Goal: Task Accomplishment & Management: Manage account settings

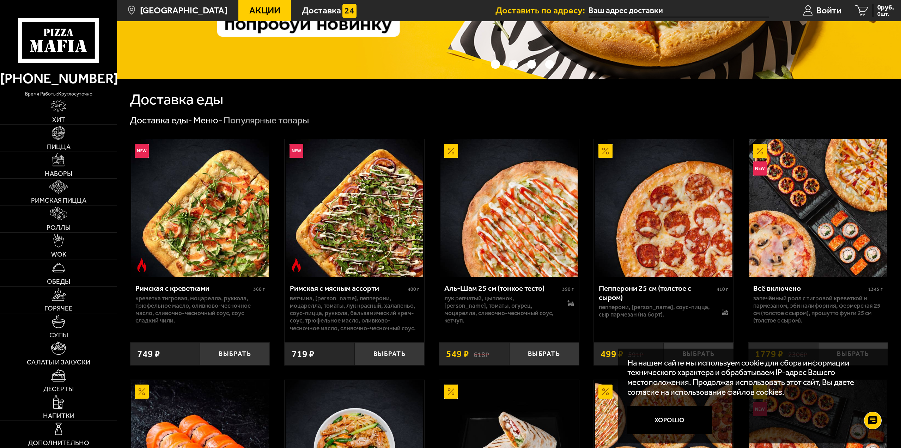
scroll to position [165, 0]
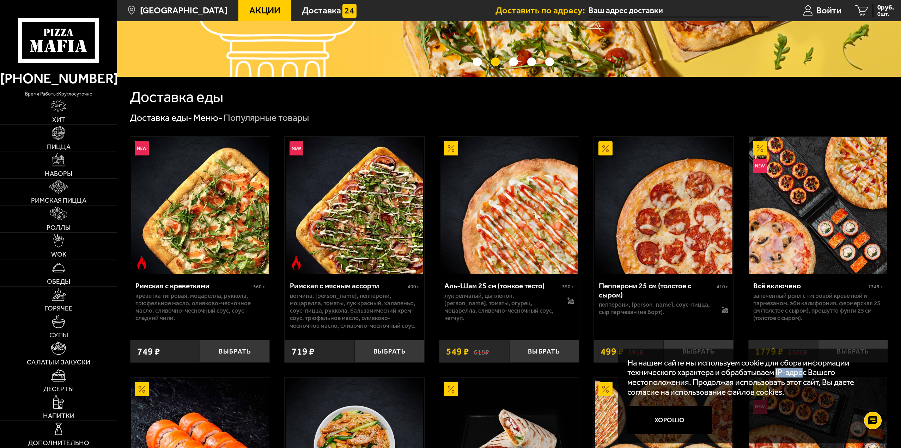
drag, startPoint x: 779, startPoint y: 373, endPoint x: 804, endPoint y: 372, distance: 24.7
click at [804, 372] on p "На нашем сайте мы используем cookie для сбора информации технического характера…" at bounding box center [750, 377] width 247 height 39
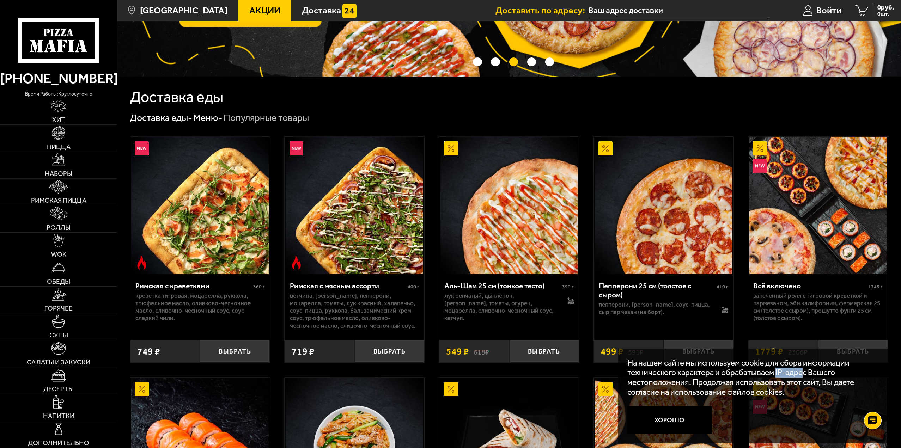
click at [804, 372] on p "На нашем сайте мы используем cookie для сбора информации технического характера…" at bounding box center [750, 377] width 247 height 39
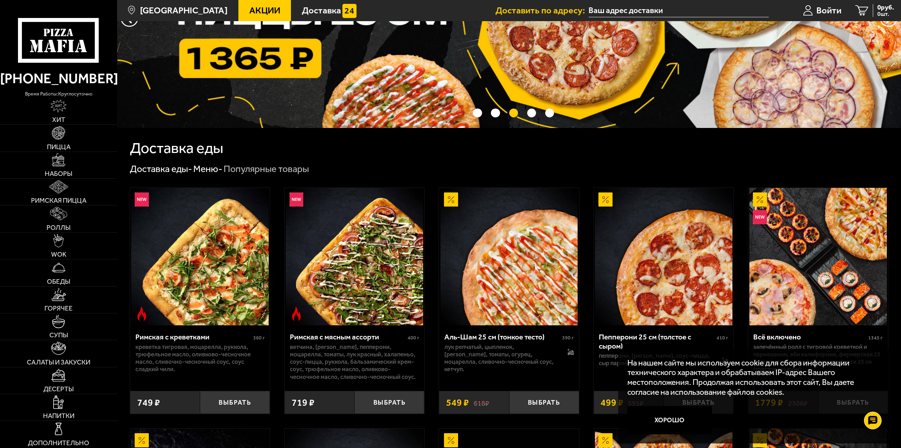
scroll to position [0, 0]
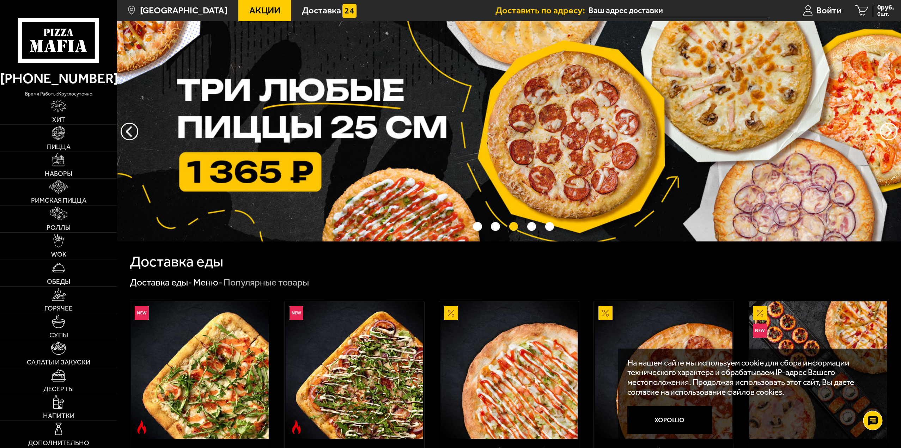
click at [874, 425] on use at bounding box center [873, 421] width 10 height 10
click at [874, 425] on div at bounding box center [872, 420] width 19 height 19
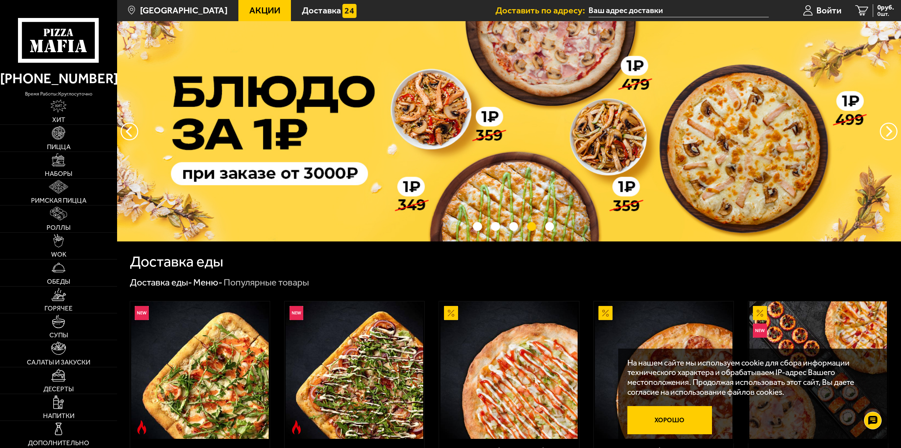
click at [700, 415] on button "Хорошо" at bounding box center [669, 420] width 85 height 28
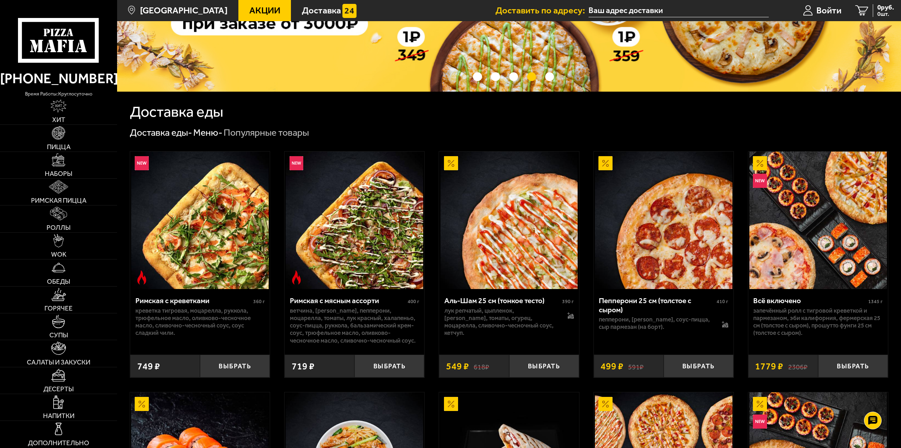
scroll to position [165, 0]
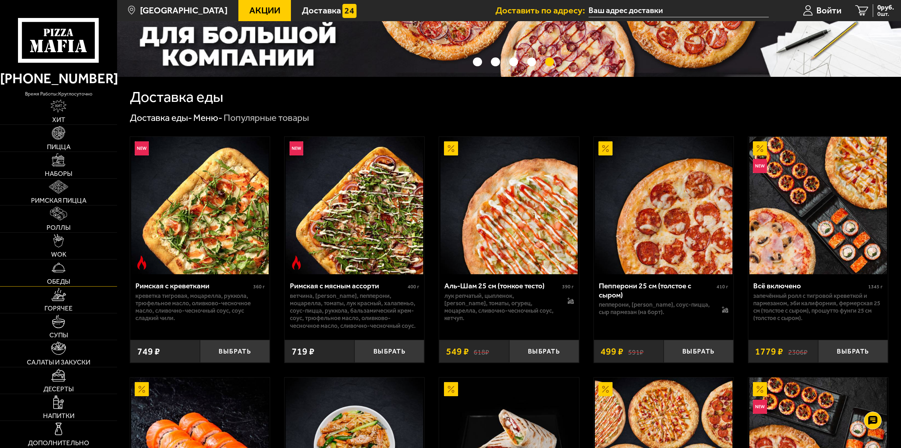
click at [74, 275] on link "Обеды" at bounding box center [58, 273] width 117 height 26
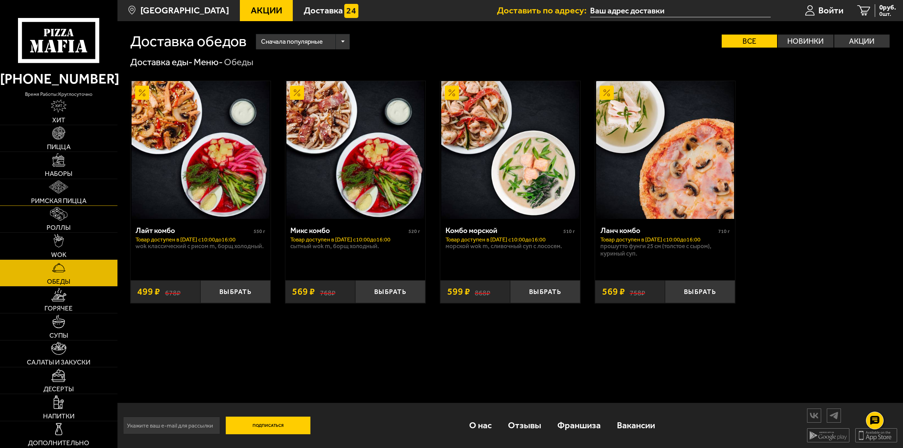
click at [57, 204] on span "Римская пицца" at bounding box center [58, 200] width 55 height 7
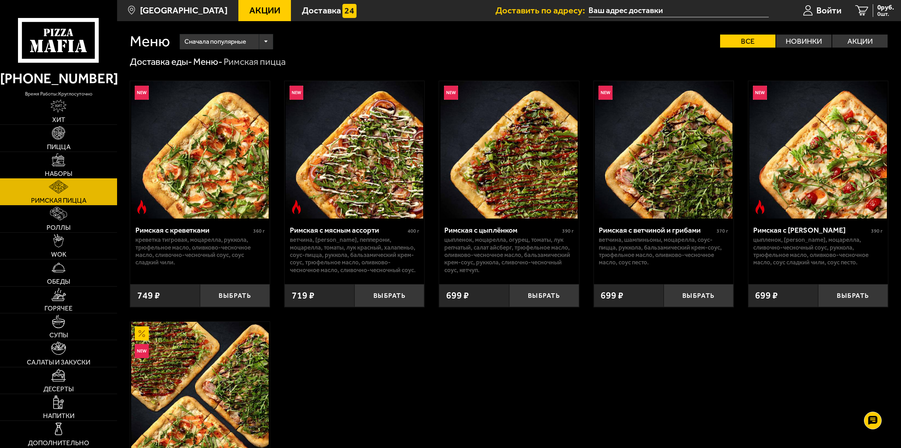
click at [50, 161] on link "Наборы" at bounding box center [58, 165] width 117 height 26
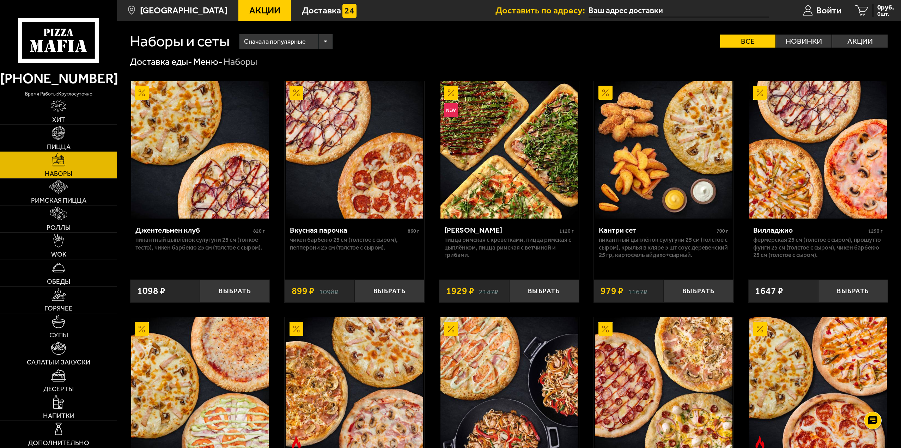
click at [74, 145] on link "Пицца" at bounding box center [58, 138] width 117 height 26
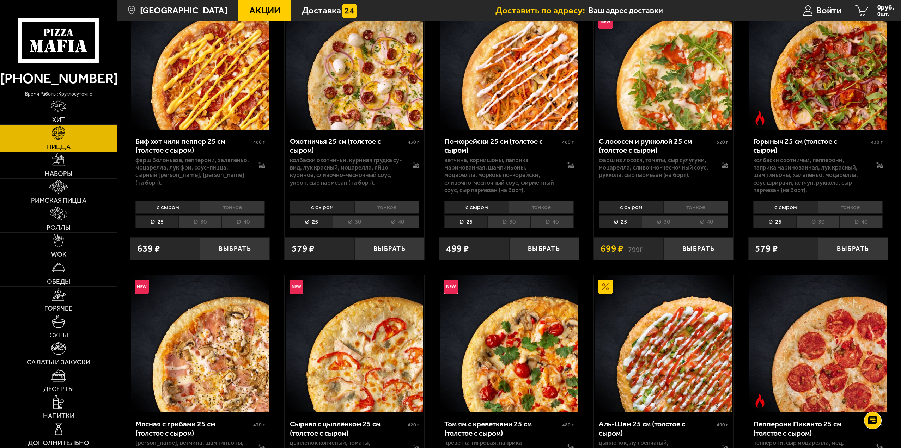
scroll to position [82, 0]
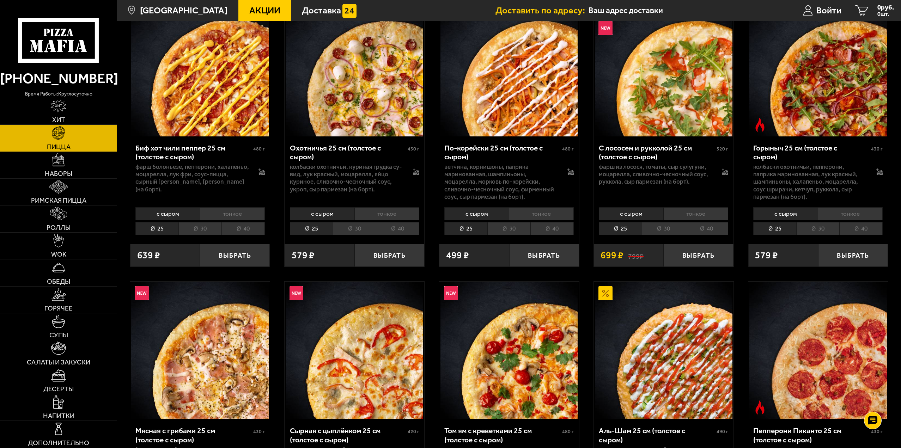
click at [238, 229] on li "40" at bounding box center [242, 228] width 43 height 13
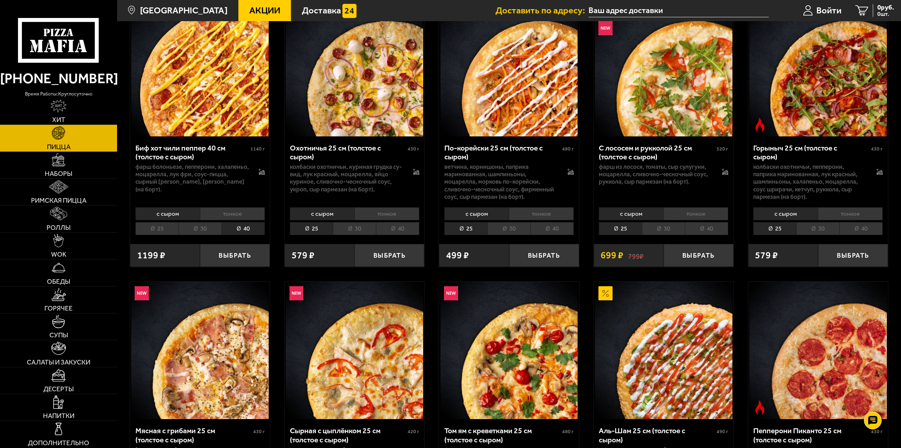
click at [232, 215] on li "тонкое" at bounding box center [232, 213] width 65 height 13
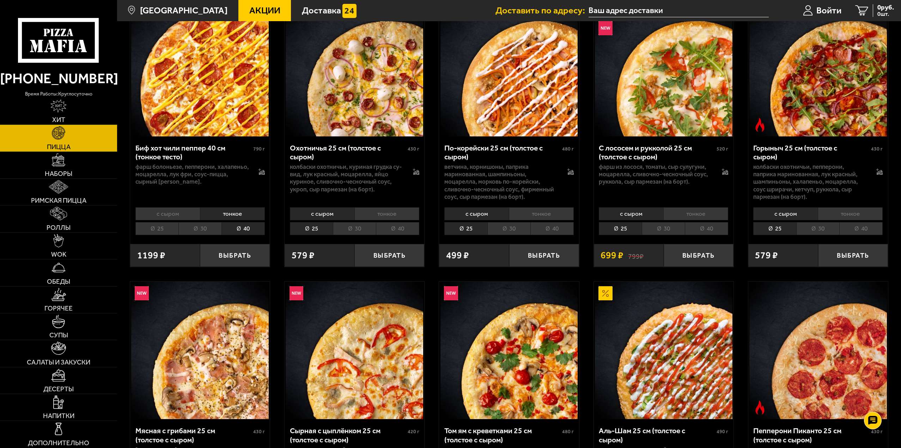
click at [171, 213] on li "с сыром" at bounding box center [167, 213] width 65 height 13
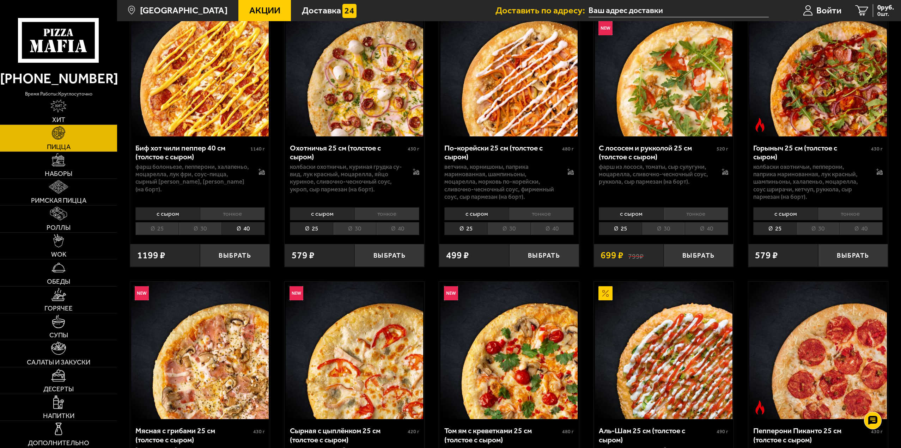
click at [213, 210] on li "тонкое" at bounding box center [232, 213] width 65 height 13
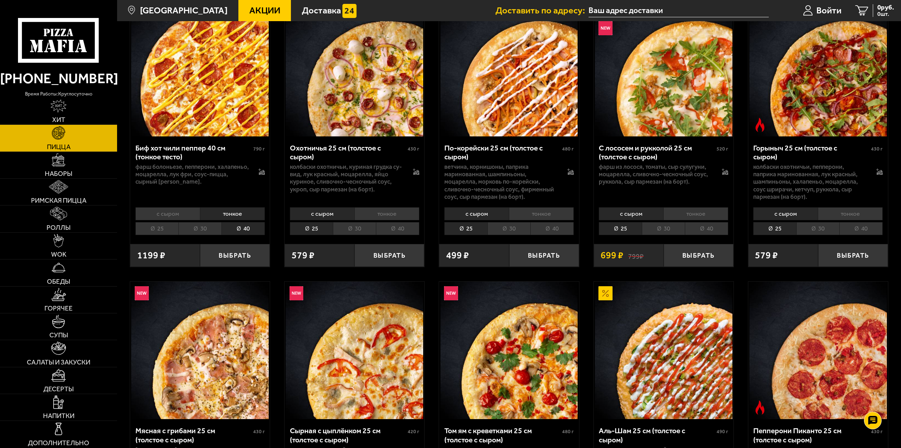
click at [167, 207] on div "с сыром тонкое 25 30 40 Топпинги" at bounding box center [200, 220] width 140 height 33
click at [177, 212] on li "с сыром" at bounding box center [167, 213] width 65 height 13
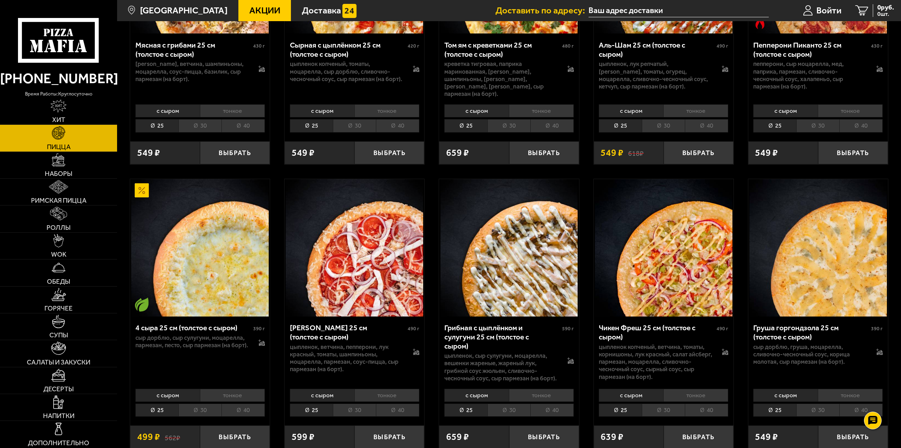
scroll to position [576, 0]
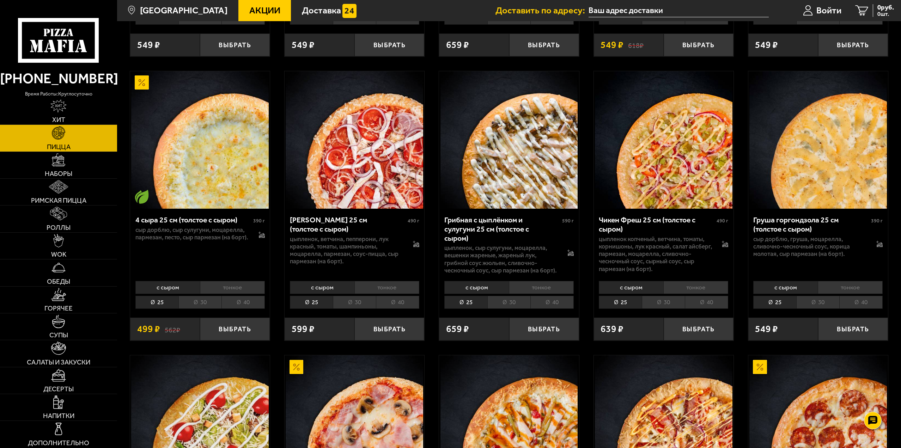
drag, startPoint x: 537, startPoint y: 276, endPoint x: 453, endPoint y: 285, distance: 84.1
drag, startPoint x: 453, startPoint y: 285, endPoint x: 426, endPoint y: 57, distance: 229.8
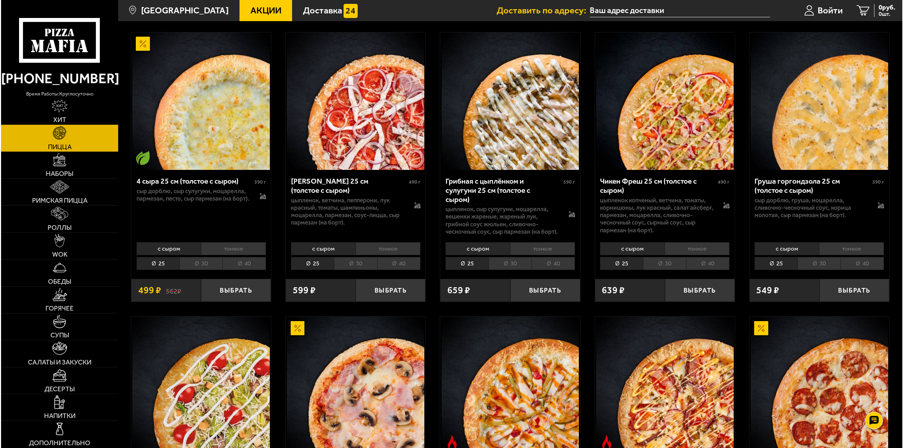
scroll to position [823, 0]
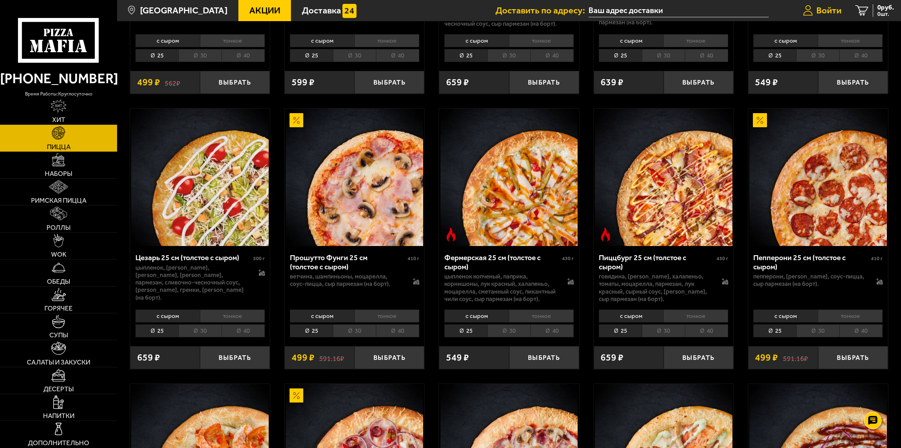
click at [829, 13] on span "Войти" at bounding box center [828, 10] width 25 height 9
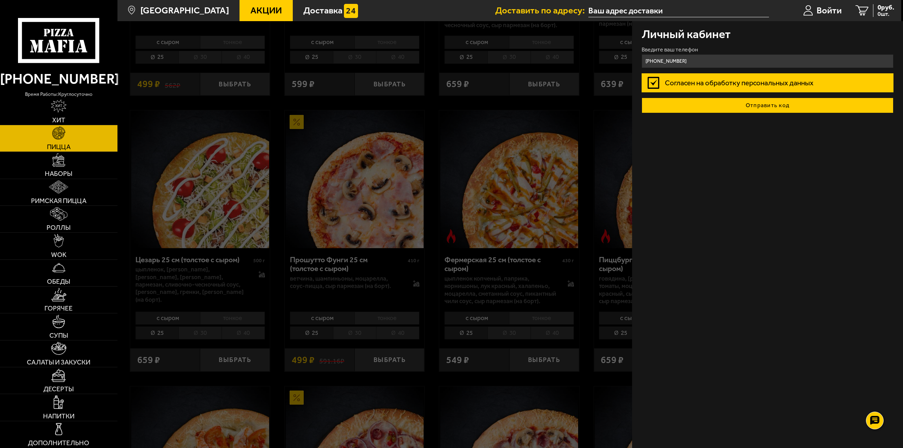
type input "[PHONE_NUMBER]"
click at [743, 107] on button "Отправить код" at bounding box center [767, 106] width 252 height 16
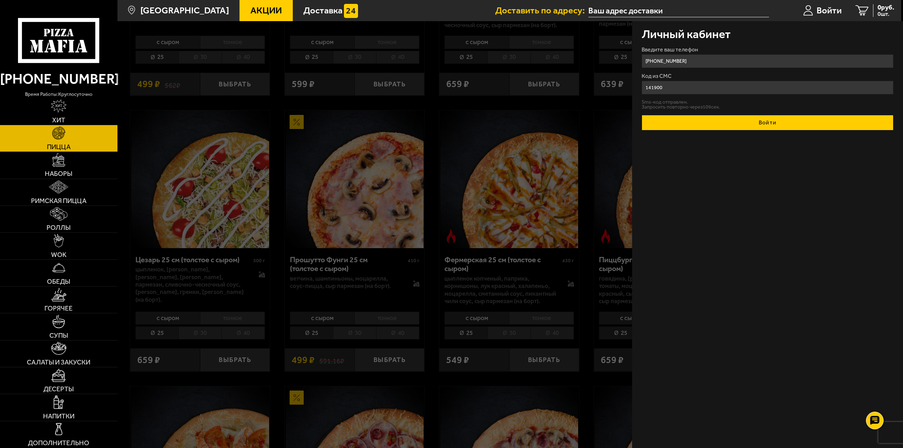
type input "141900"
click at [772, 127] on button "Войти" at bounding box center [767, 123] width 252 height 16
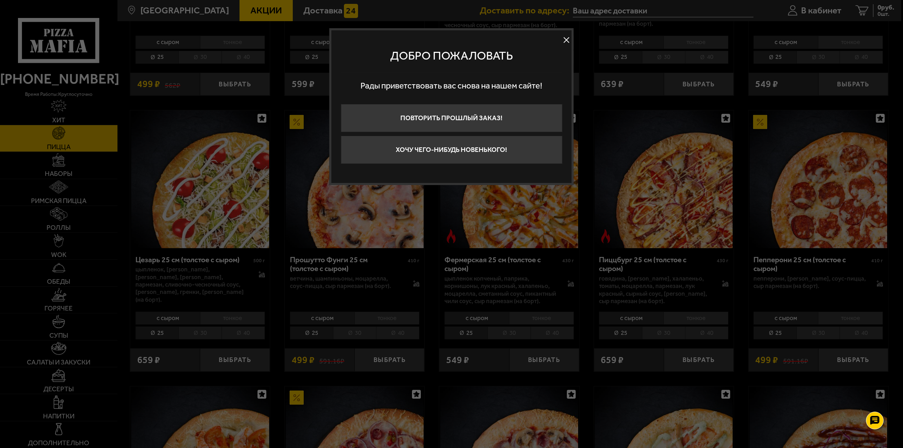
click at [570, 39] on button at bounding box center [566, 40] width 11 height 11
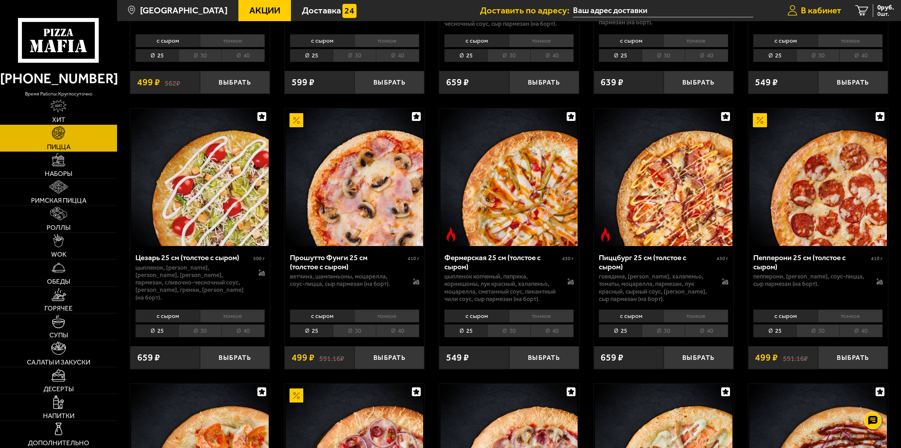
click at [835, 10] on span "В кабинет" at bounding box center [821, 10] width 41 height 9
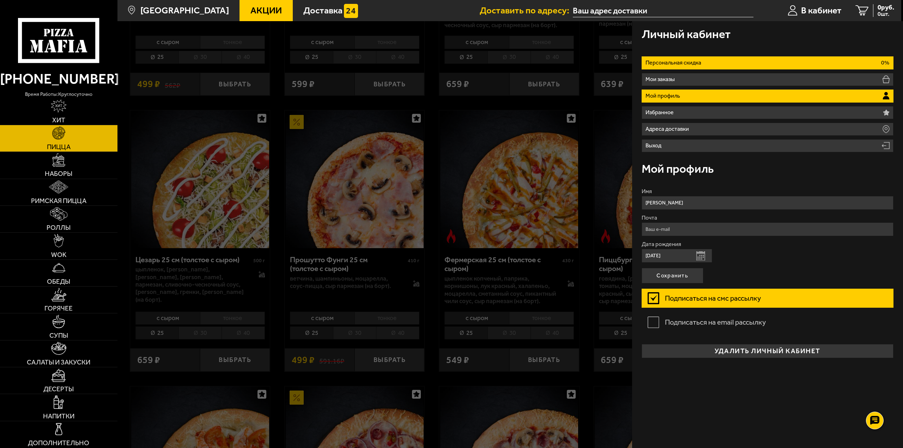
click at [750, 59] on li "Персональная скидка 0%" at bounding box center [767, 62] width 252 height 13
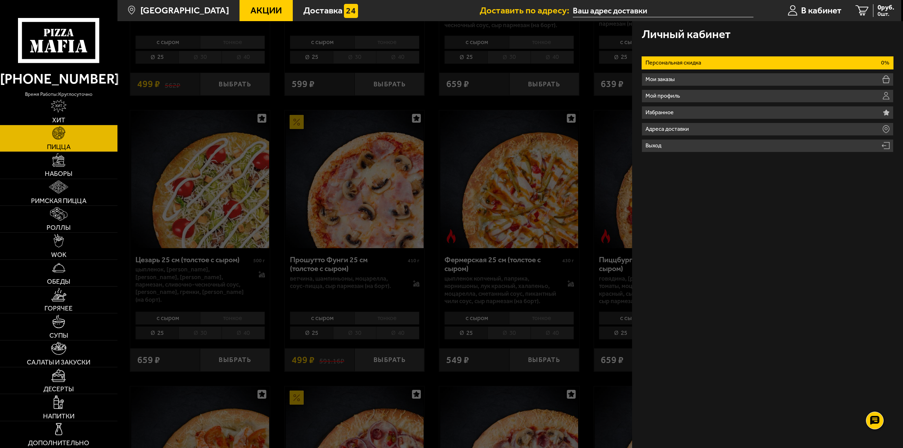
click at [750, 59] on li "Персональная скидка 0%" at bounding box center [767, 62] width 252 height 13
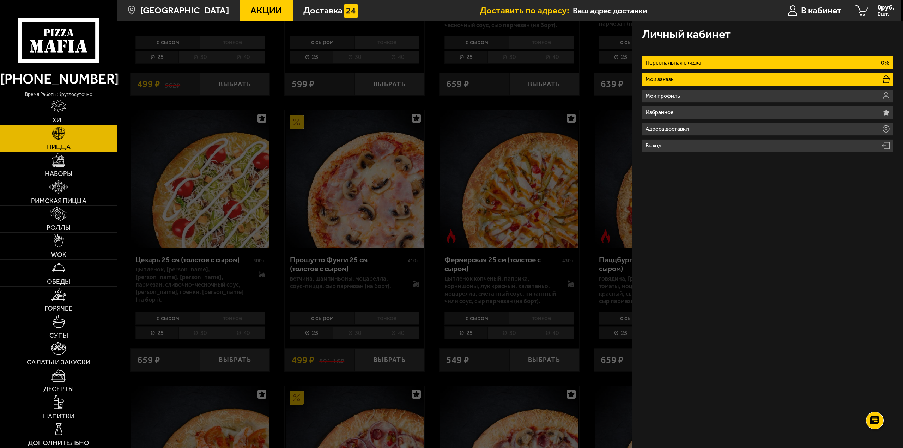
click at [708, 78] on li "Мои заказы" at bounding box center [767, 79] width 252 height 13
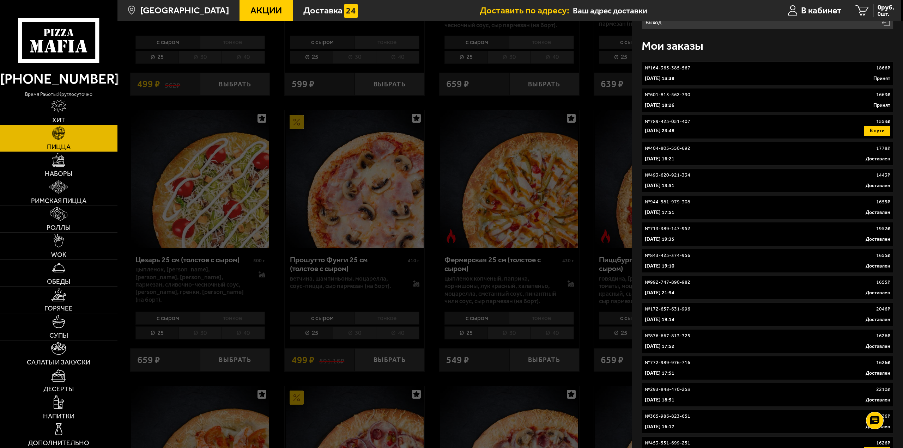
scroll to position [37, 0]
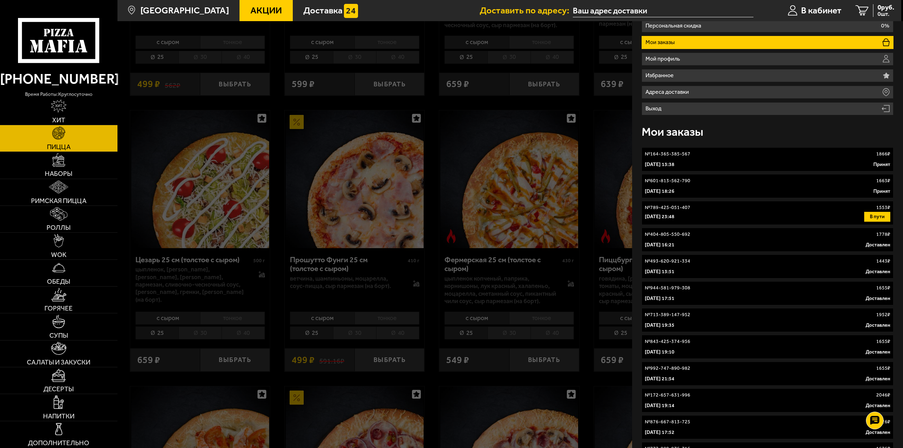
click at [720, 154] on div "№ 164-365-385-567 1866 ₽" at bounding box center [768, 154] width 246 height 7
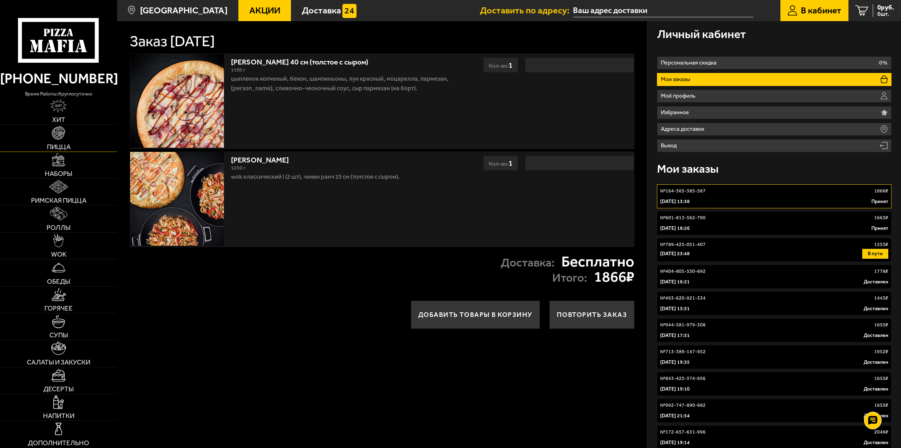
click at [62, 135] on img at bounding box center [58, 132] width 13 height 13
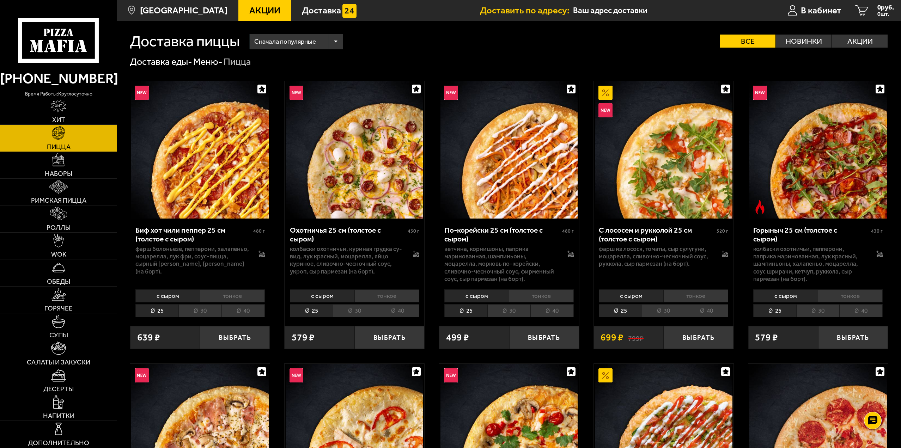
click at [243, 313] on li "40" at bounding box center [242, 310] width 43 height 13
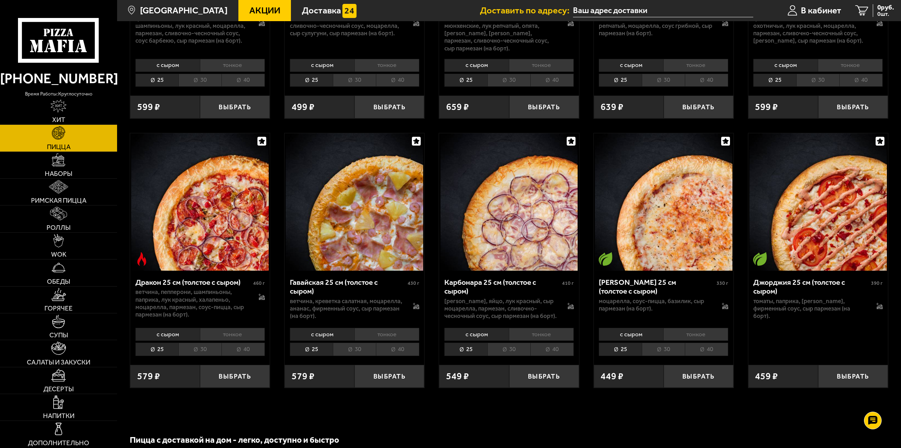
scroll to position [1646, 0]
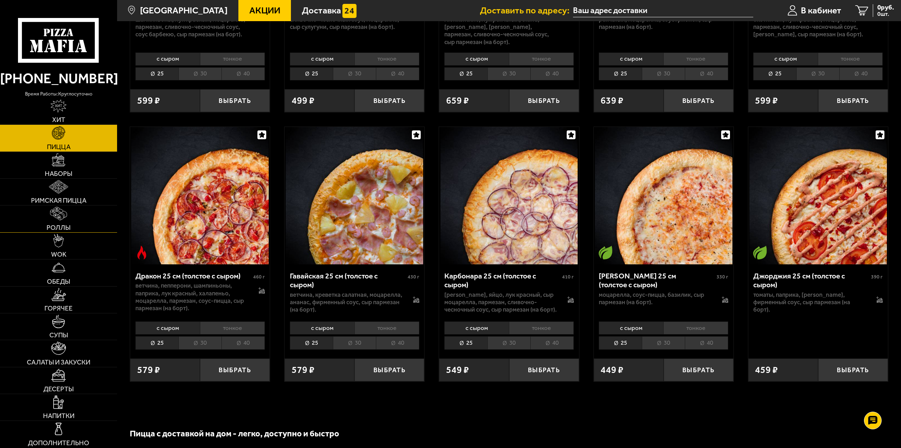
click at [57, 226] on span "Роллы" at bounding box center [59, 227] width 24 height 7
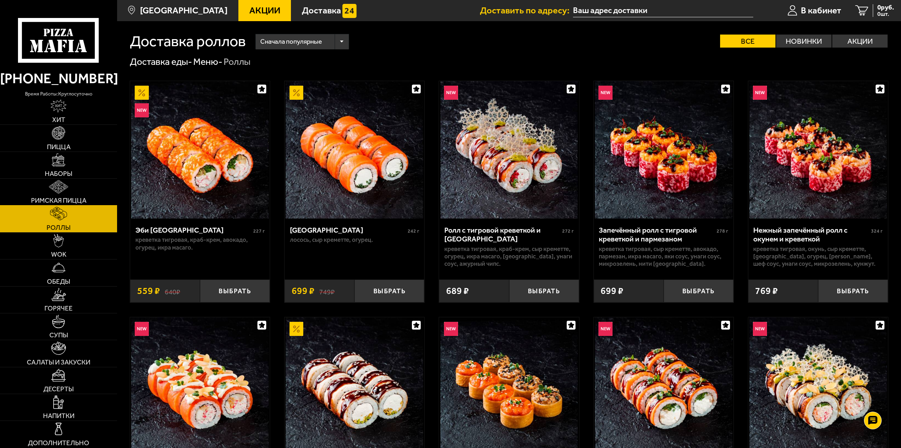
click at [57, 199] on span "Римская пицца" at bounding box center [58, 200] width 55 height 7
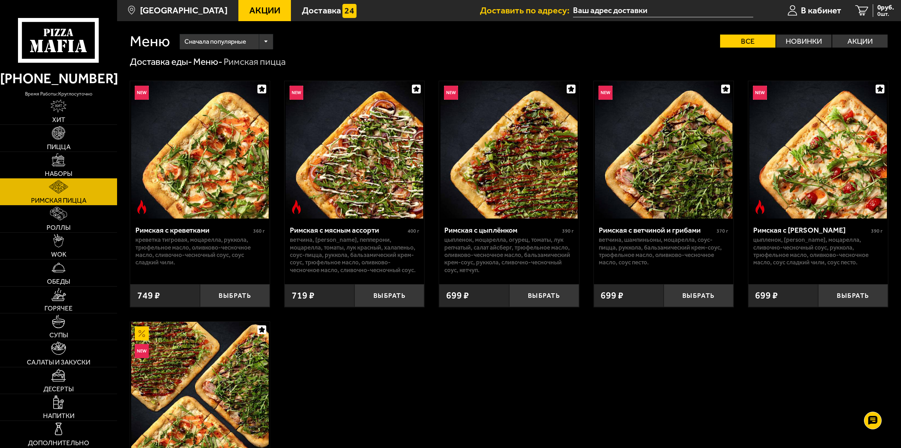
click at [67, 164] on link "Наборы" at bounding box center [58, 165] width 117 height 26
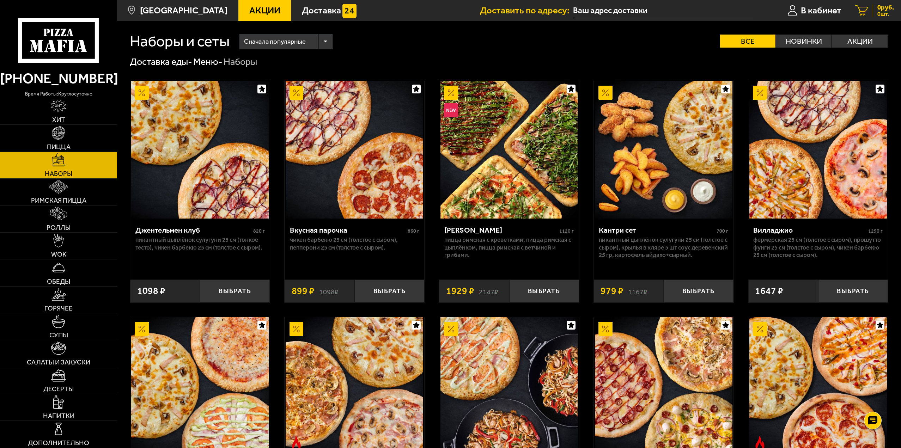
click at [885, 8] on span "0 руб." at bounding box center [885, 7] width 17 height 7
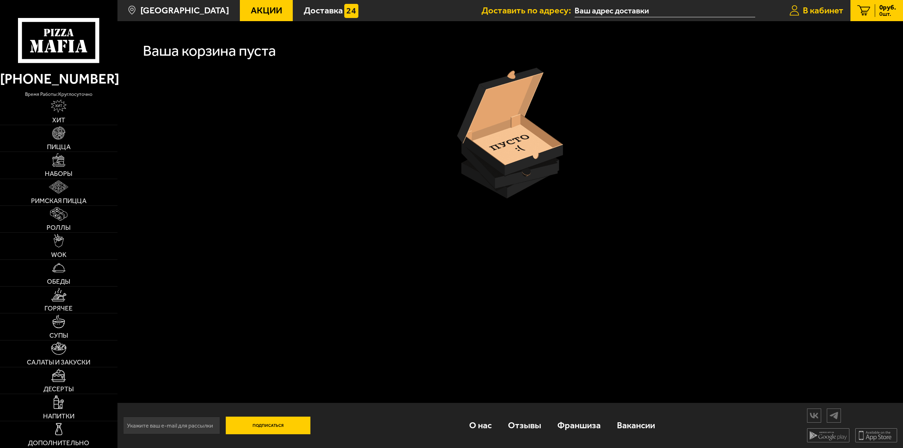
click at [812, 8] on span "В кабинет" at bounding box center [823, 10] width 41 height 9
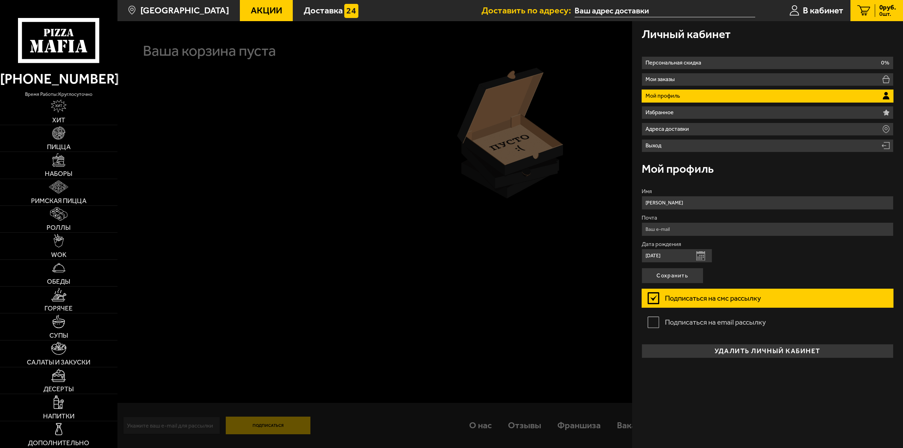
click at [655, 297] on label "Подписаться на смс рассылку" at bounding box center [767, 298] width 252 height 19
click at [0, 0] on input "Подписаться на смс рассылку" at bounding box center [0, 0] width 0 height 0
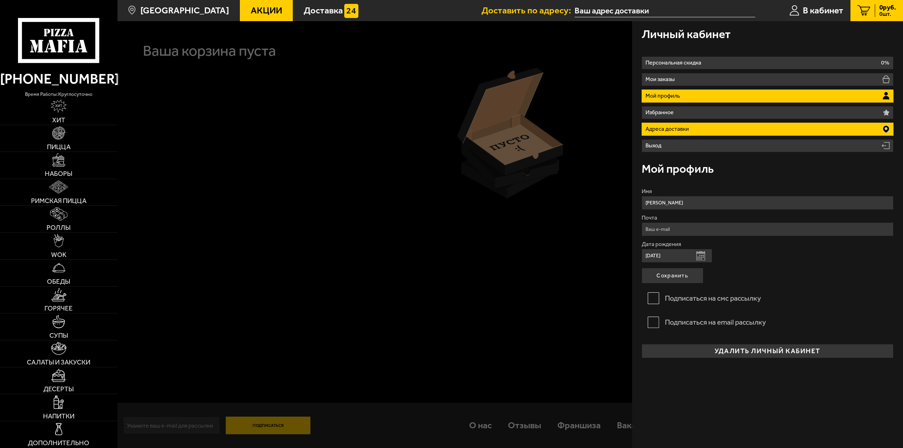
click at [658, 127] on p "Адреса доставки" at bounding box center [668, 129] width 46 height 6
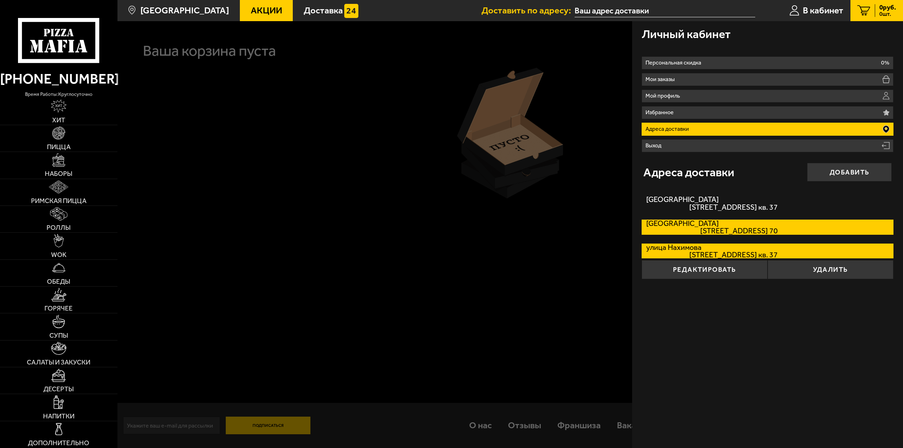
click at [694, 227] on span "[STREET_ADDRESS] 70" at bounding box center [712, 230] width 132 height 7
click at [0, 0] on input "[GEOGRAPHIC_DATA][STREET_ADDRESS]. 70" at bounding box center [0, 0] width 0 height 0
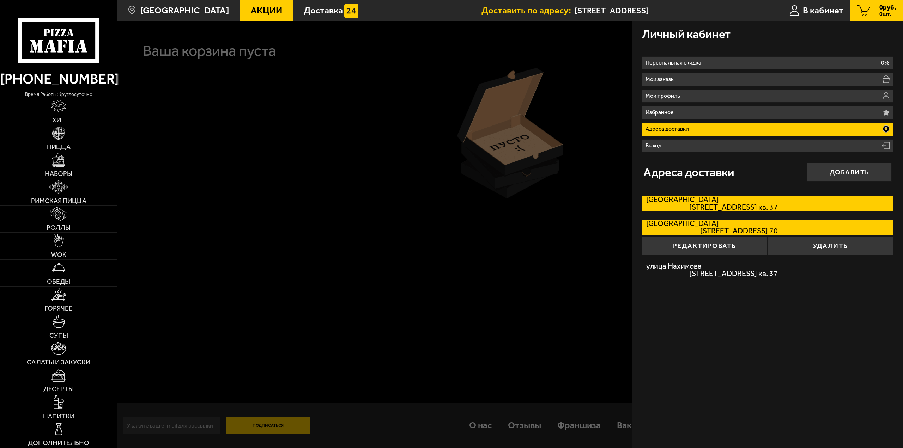
click at [695, 205] on span "[STREET_ADDRESS] кв. 37" at bounding box center [712, 206] width 132 height 7
click at [0, 0] on input "[STREET_ADDRESS]. 37" at bounding box center [0, 0] width 0 height 0
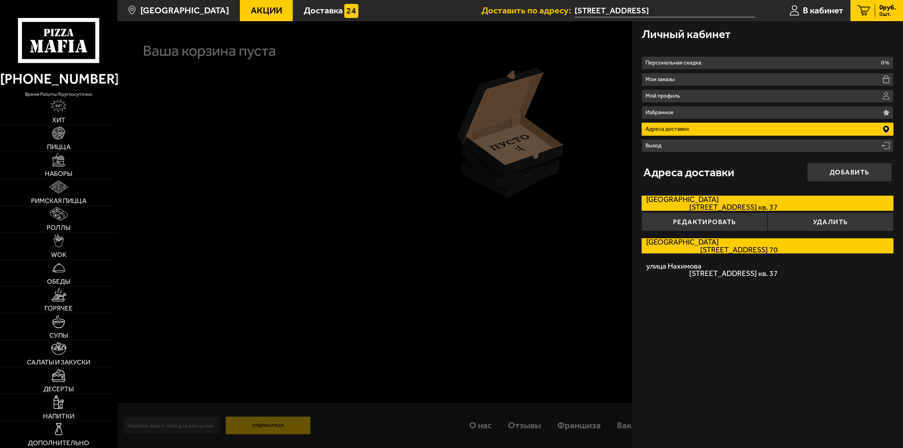
click at [680, 248] on span "[STREET_ADDRESS] 70" at bounding box center [712, 249] width 132 height 7
click at [0, 0] on input "[GEOGRAPHIC_DATA][STREET_ADDRESS]. 70" at bounding box center [0, 0] width 0 height 0
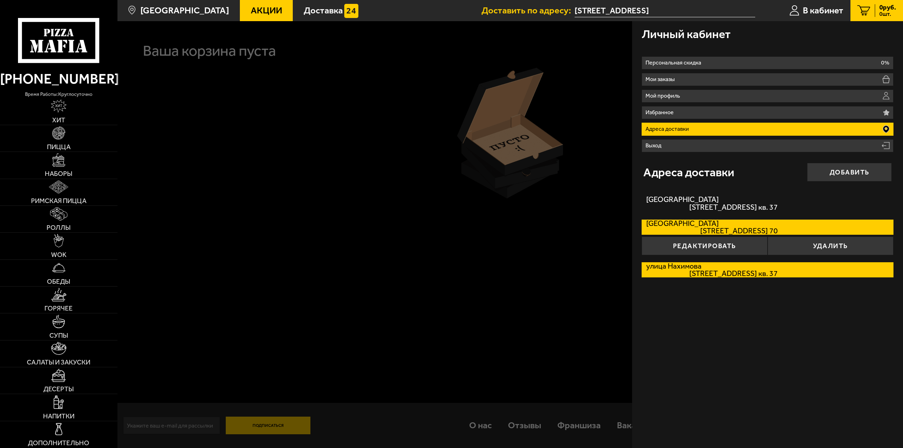
click at [674, 273] on span "[STREET_ADDRESS] кв. 37" at bounding box center [712, 273] width 132 height 7
click at [0, 0] on input "[GEOGRAPHIC_DATA][STREET_ADDRESS][GEOGRAPHIC_DATA] кв. 37" at bounding box center [0, 0] width 0 height 0
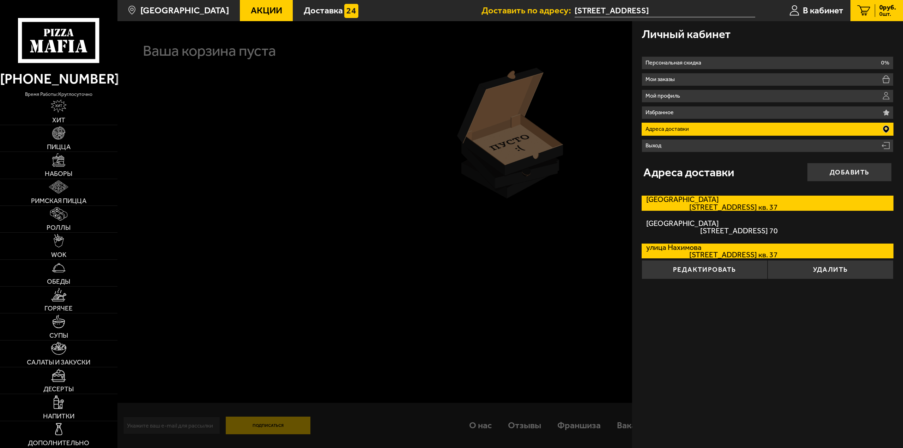
click at [688, 201] on label "[STREET_ADDRESS]. 37" at bounding box center [767, 203] width 252 height 15
click at [0, 0] on input "[STREET_ADDRESS]. 37" at bounding box center [0, 0] width 0 height 0
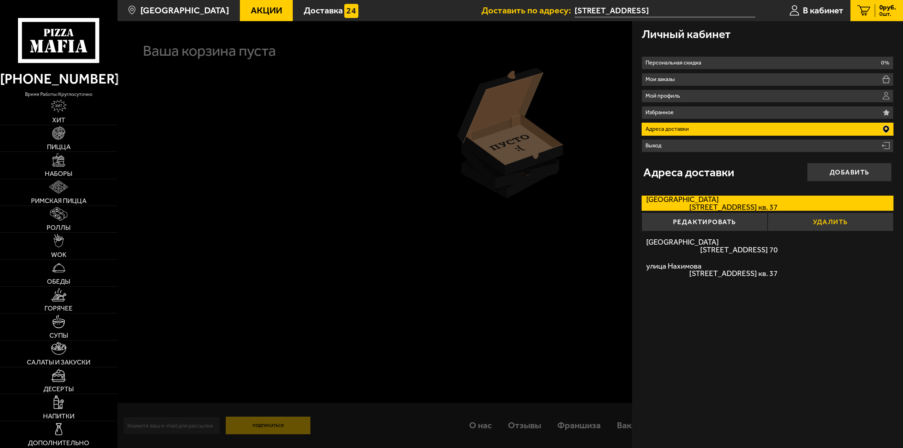
click at [826, 223] on button "Удалить" at bounding box center [830, 222] width 126 height 19
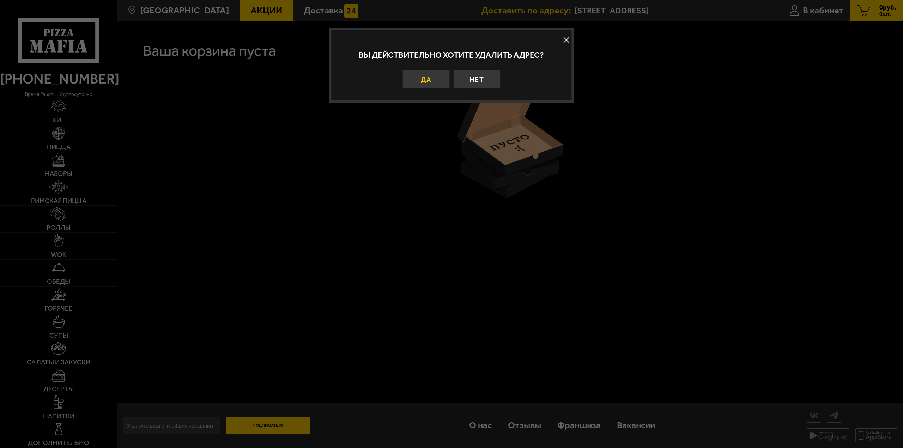
click at [431, 75] on button "Да" at bounding box center [426, 79] width 47 height 19
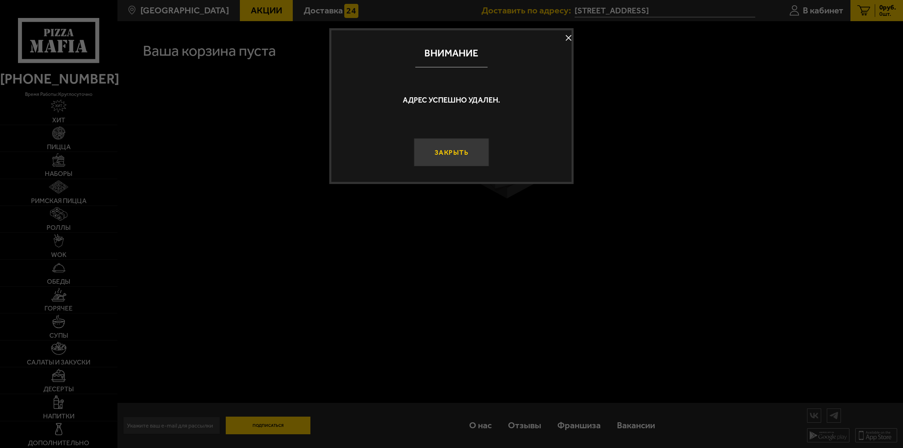
click at [466, 150] on button "Закрыть" at bounding box center [451, 152] width 75 height 28
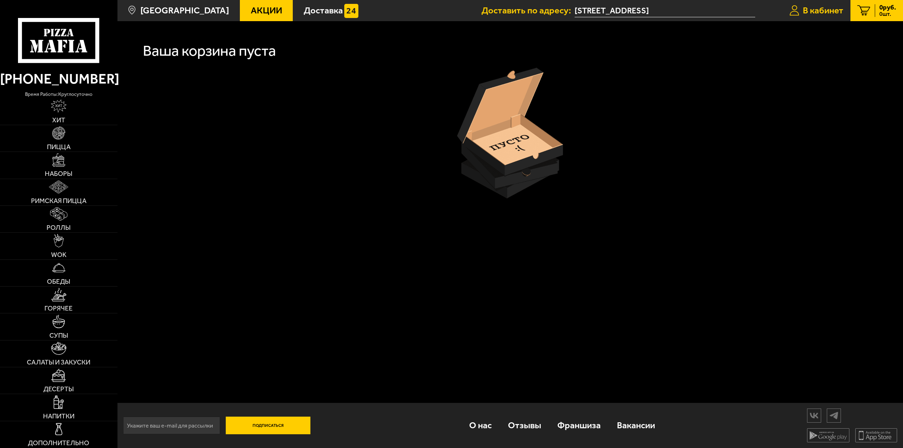
click at [832, 7] on span "В кабинет" at bounding box center [823, 10] width 41 height 9
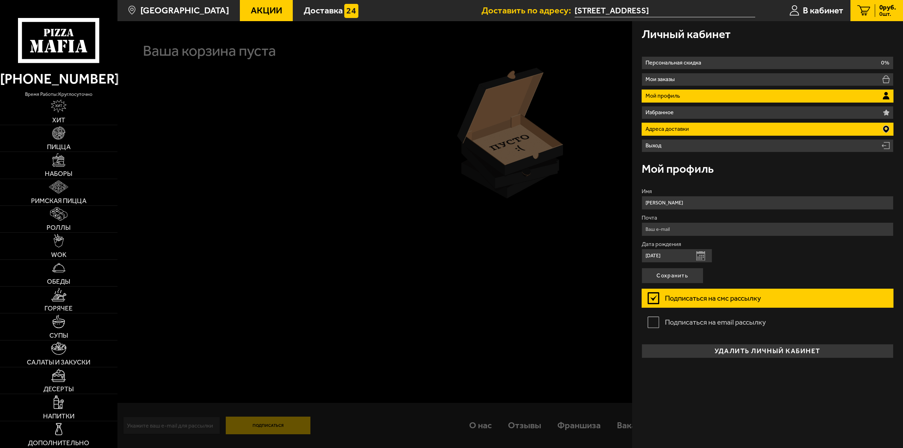
click at [667, 133] on li "Адреса доставки" at bounding box center [767, 129] width 252 height 13
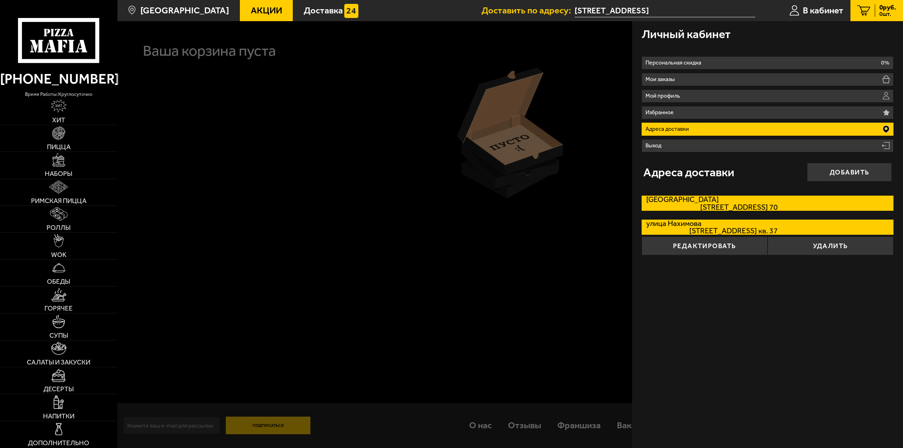
click at [738, 201] on label "[GEOGRAPHIC_DATA][STREET_ADDRESS]. 70" at bounding box center [767, 203] width 252 height 15
click at [0, 0] on input "[GEOGRAPHIC_DATA][STREET_ADDRESS]. 70" at bounding box center [0, 0] width 0 height 0
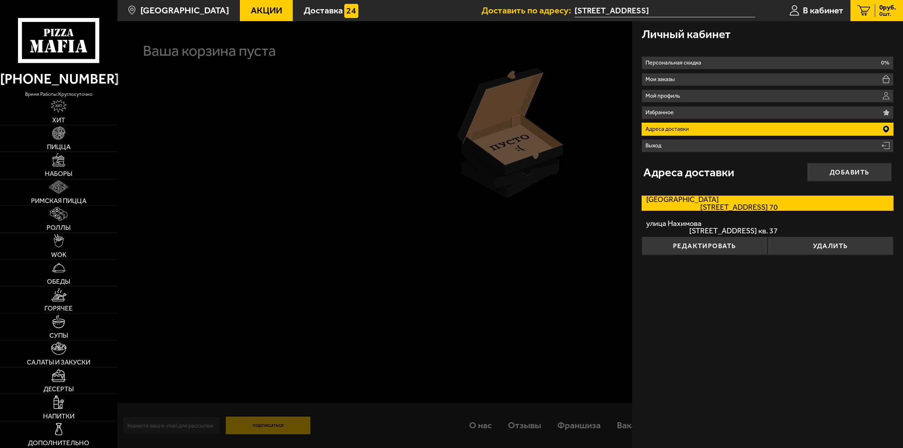
type input "[STREET_ADDRESS]"
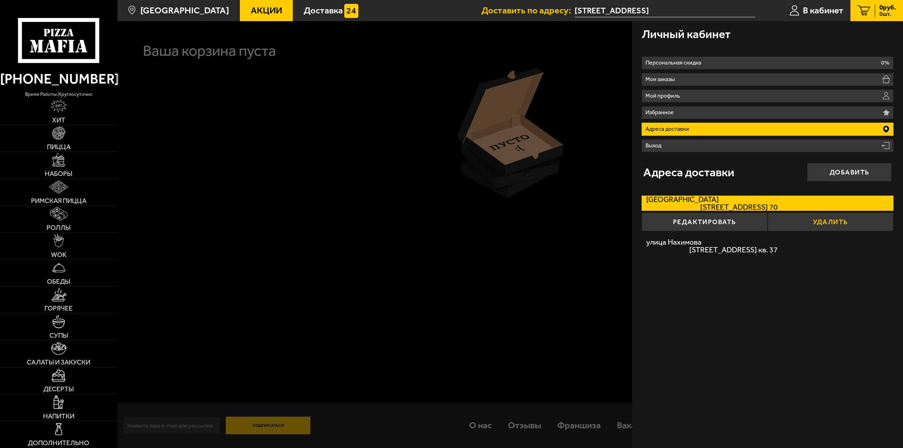
click at [850, 223] on button "Удалить" at bounding box center [830, 222] width 126 height 19
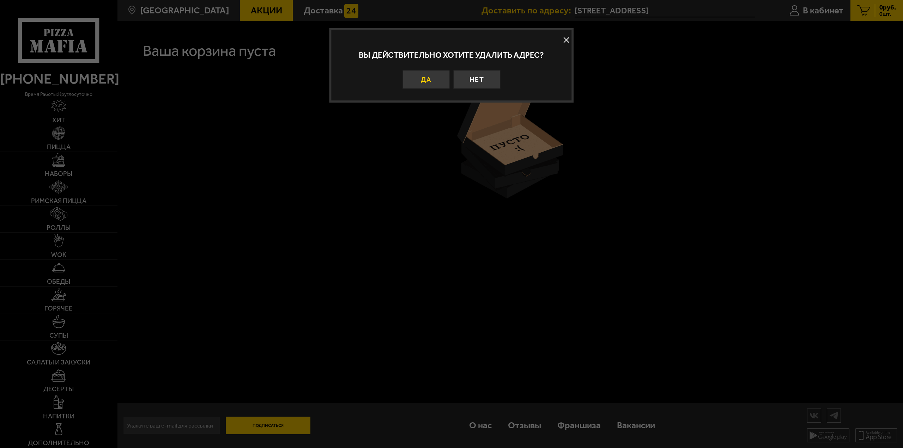
click at [439, 84] on button "Да" at bounding box center [426, 79] width 47 height 19
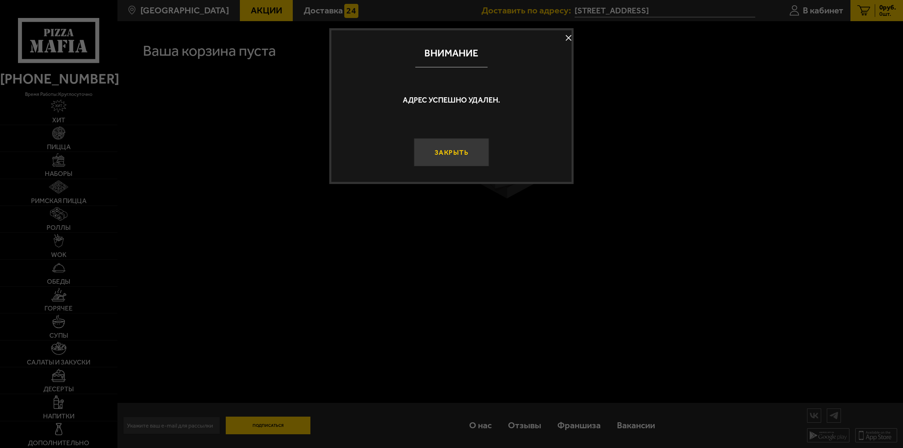
drag, startPoint x: 440, startPoint y: 154, endPoint x: 600, endPoint y: 100, distance: 168.6
click at [441, 154] on button "Закрыть" at bounding box center [451, 152] width 75 height 28
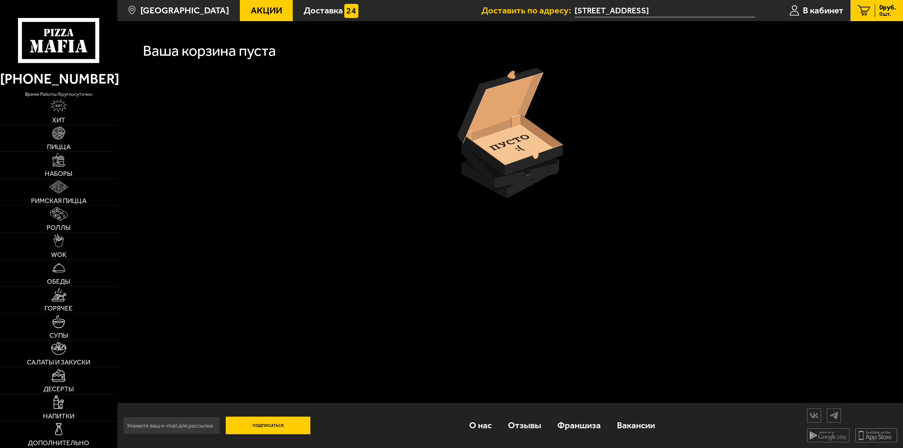
click at [876, 8] on div "0 руб. 0 шт." at bounding box center [885, 10] width 21 height 13
click at [827, 10] on span "В кабинет" at bounding box center [823, 10] width 41 height 9
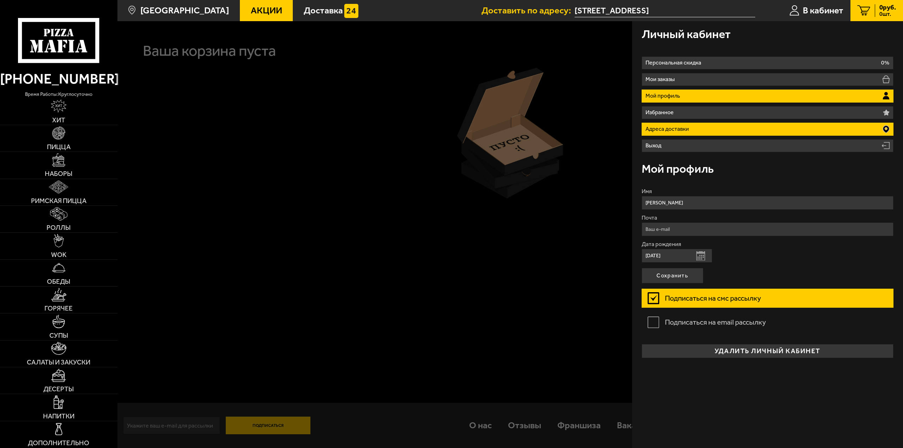
click at [676, 129] on p "Адреса доставки" at bounding box center [668, 129] width 46 height 6
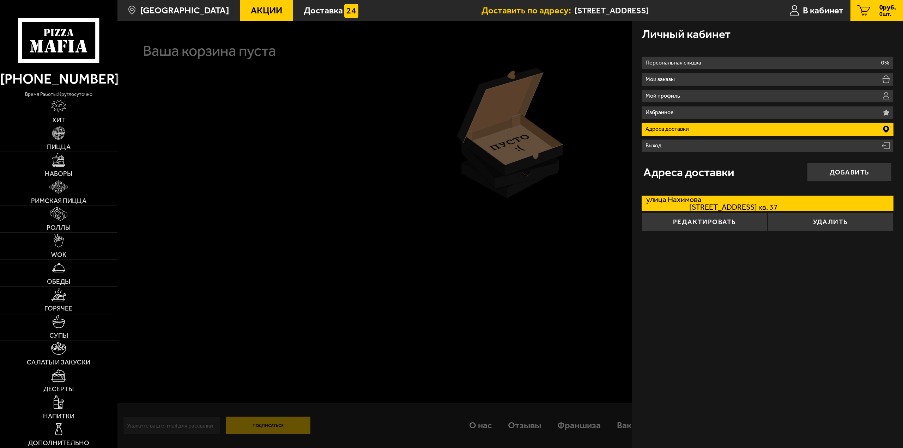
click at [709, 223] on button "Редактировать" at bounding box center [704, 222] width 126 height 19
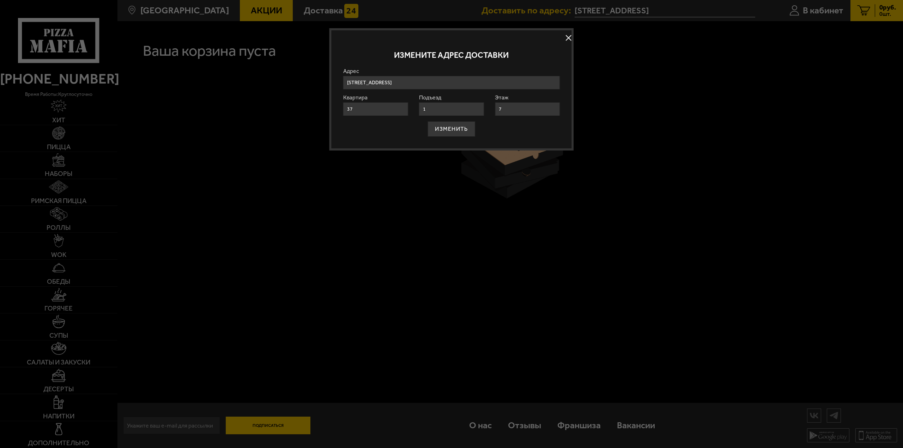
click at [368, 83] on input "[STREET_ADDRESS]" at bounding box center [451, 83] width 217 height 14
click at [445, 85] on input "[STREET_ADDRESS]" at bounding box center [451, 83] width 217 height 14
click at [568, 37] on button at bounding box center [568, 38] width 11 height 11
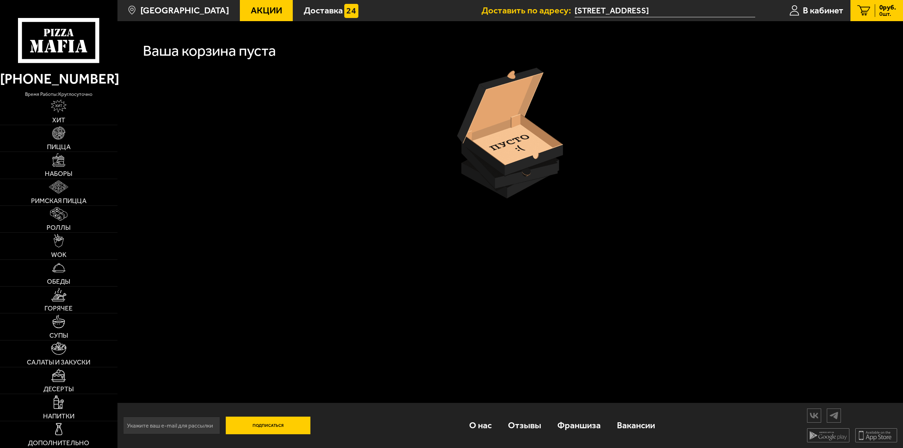
click at [621, 9] on input "[STREET_ADDRESS]" at bounding box center [664, 10] width 181 height 13
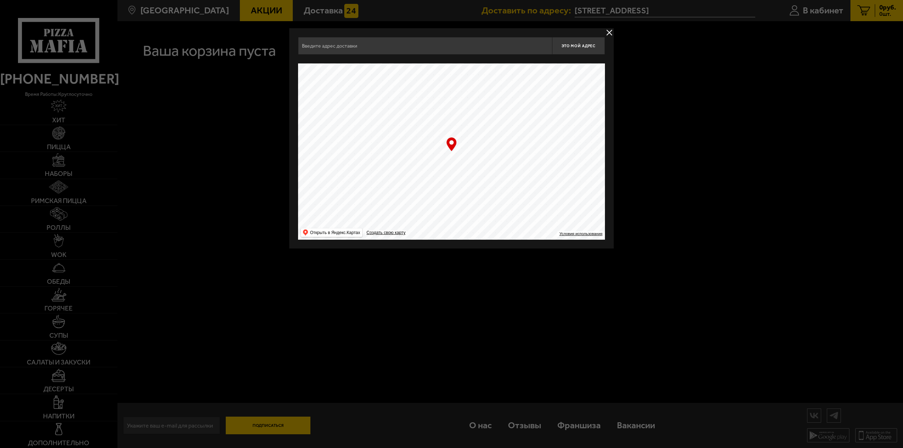
type input "[STREET_ADDRESS]"
drag, startPoint x: 461, startPoint y: 153, endPoint x: 496, endPoint y: 130, distance: 42.4
click at [496, 130] on ymaps at bounding box center [451, 151] width 307 height 176
drag, startPoint x: 609, startPoint y: 32, endPoint x: 689, endPoint y: 25, distance: 80.1
click at [609, 32] on button "delivery type" at bounding box center [609, 32] width 9 height 9
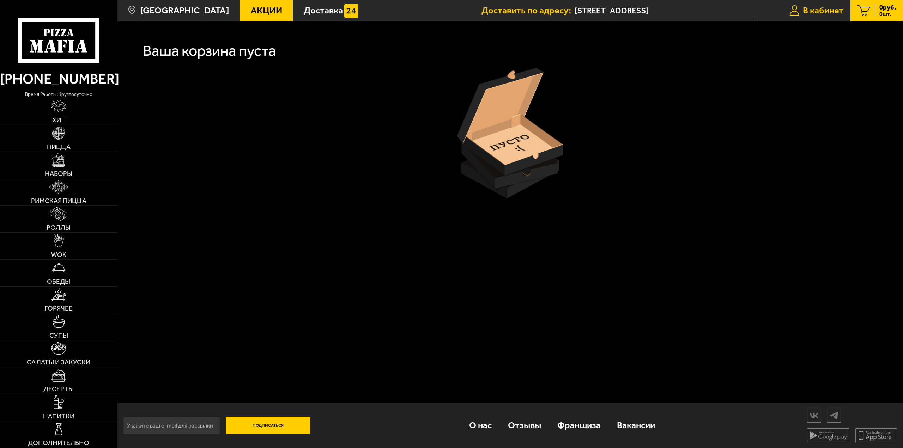
click at [824, 10] on span "В кабинет" at bounding box center [823, 10] width 41 height 9
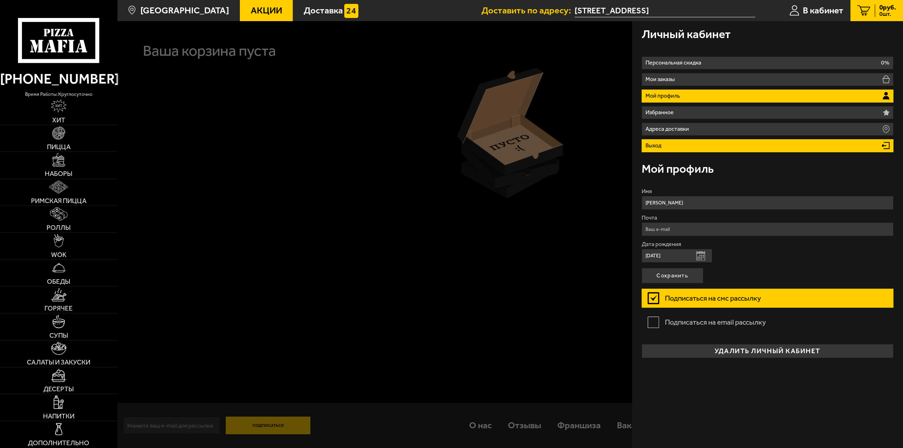
click at [664, 146] on li "Выход" at bounding box center [767, 145] width 252 height 13
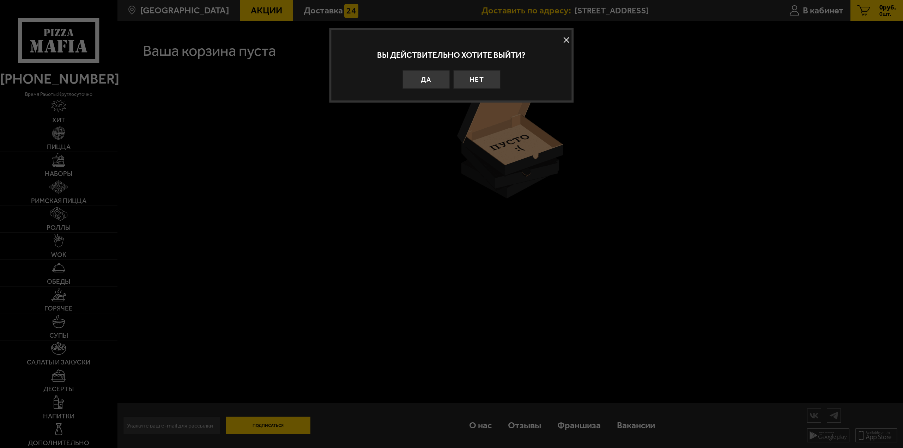
click at [567, 38] on button at bounding box center [566, 40] width 11 height 11
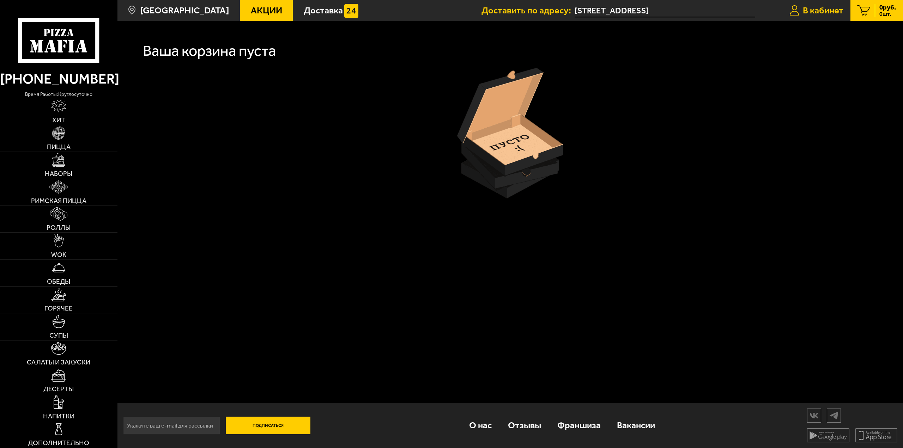
click at [816, 11] on span "В кабинет" at bounding box center [823, 10] width 41 height 9
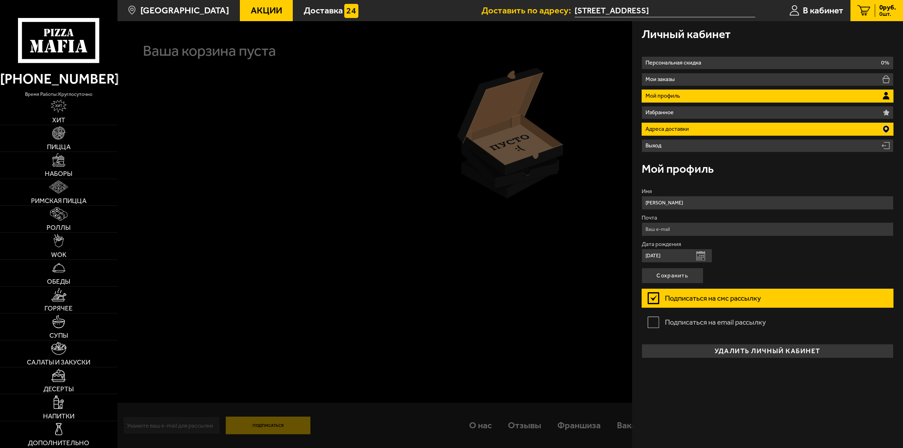
click at [670, 130] on p "Адреса доставки" at bounding box center [668, 129] width 46 height 6
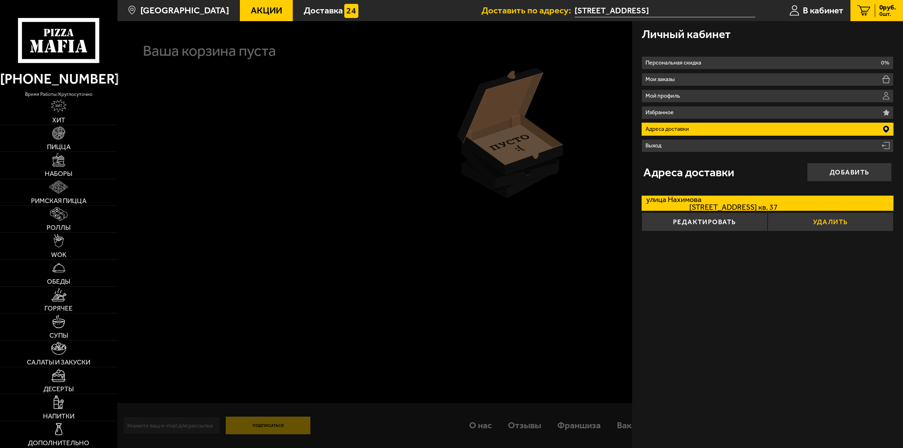
click at [827, 226] on button "Удалить" at bounding box center [830, 222] width 126 height 19
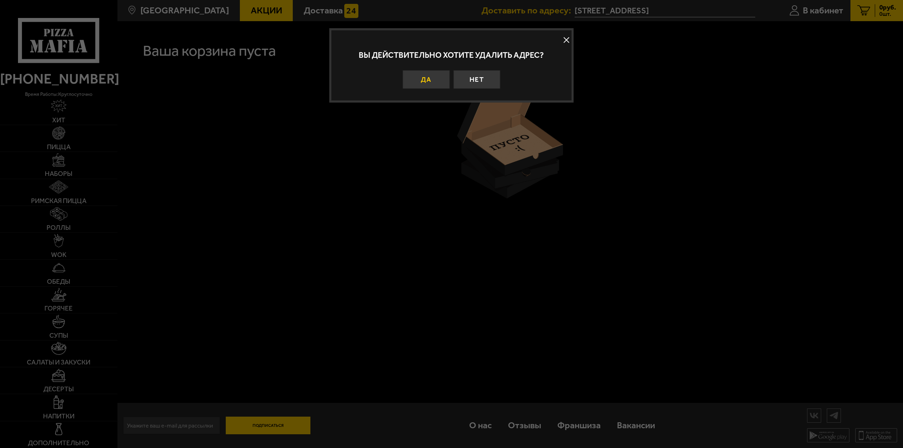
click at [426, 86] on button "Да" at bounding box center [426, 79] width 47 height 19
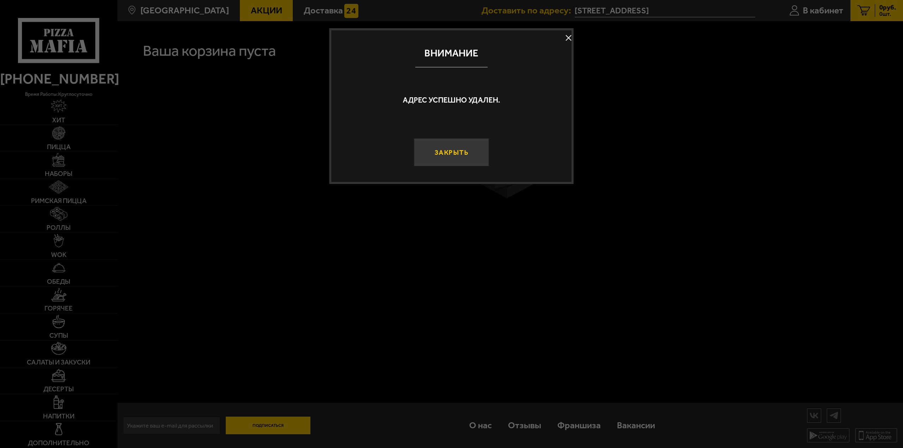
click at [450, 151] on button "Закрыть" at bounding box center [451, 152] width 75 height 28
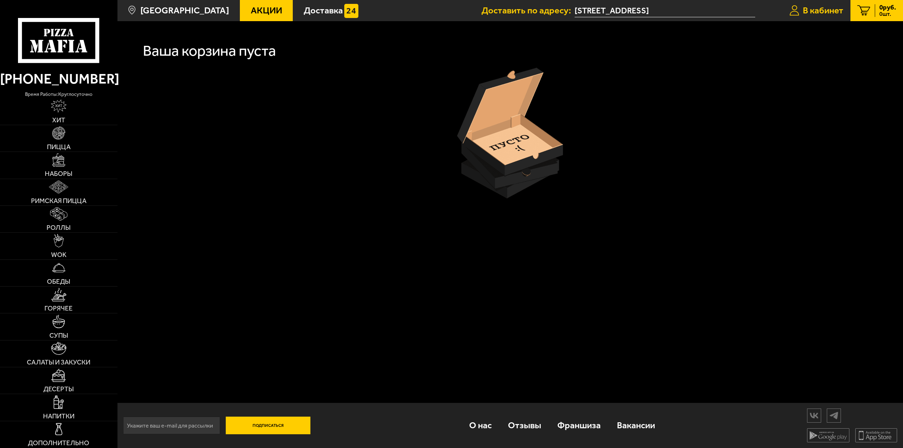
click at [818, 9] on span "В кабинет" at bounding box center [823, 10] width 41 height 9
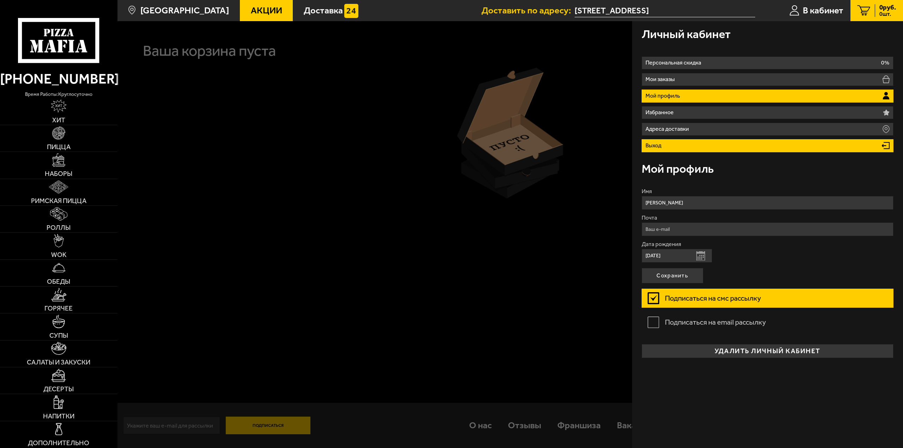
click at [664, 145] on li "Выход" at bounding box center [767, 145] width 252 height 13
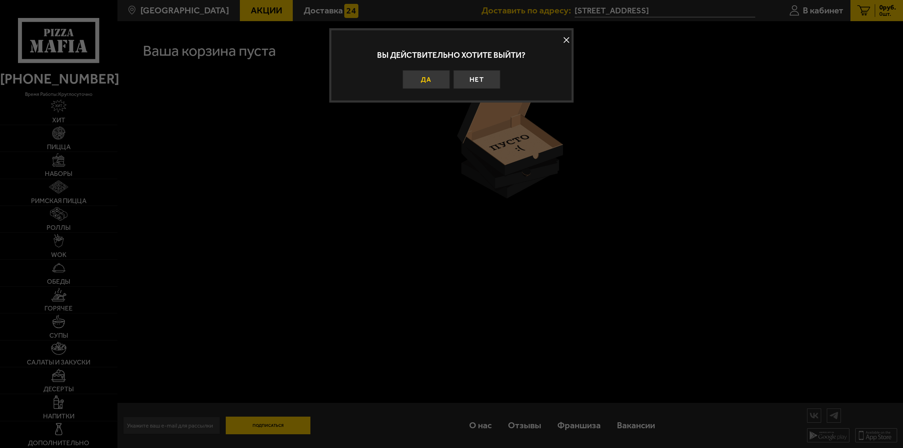
click at [430, 83] on button "Да" at bounding box center [426, 79] width 47 height 19
